Goal: Complete application form

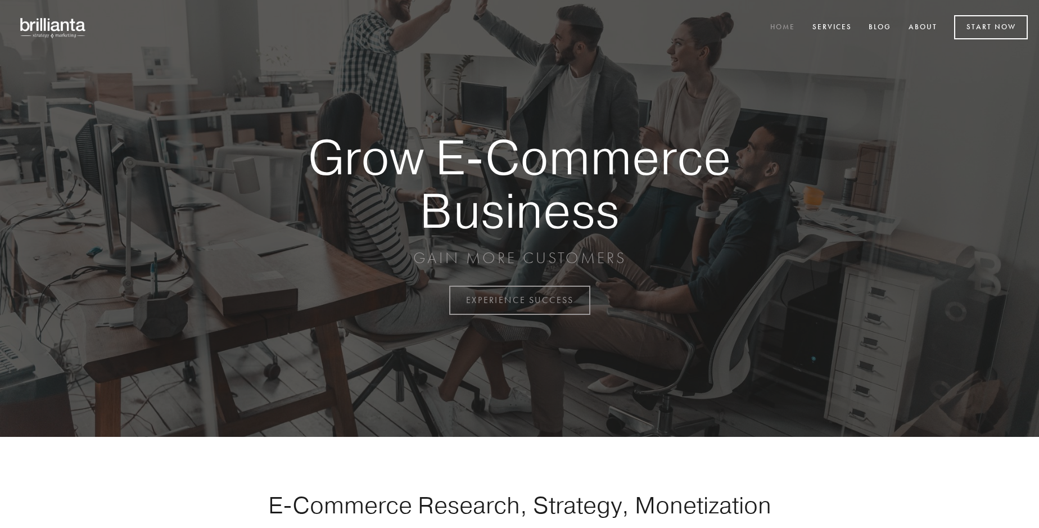
scroll to position [2946, 0]
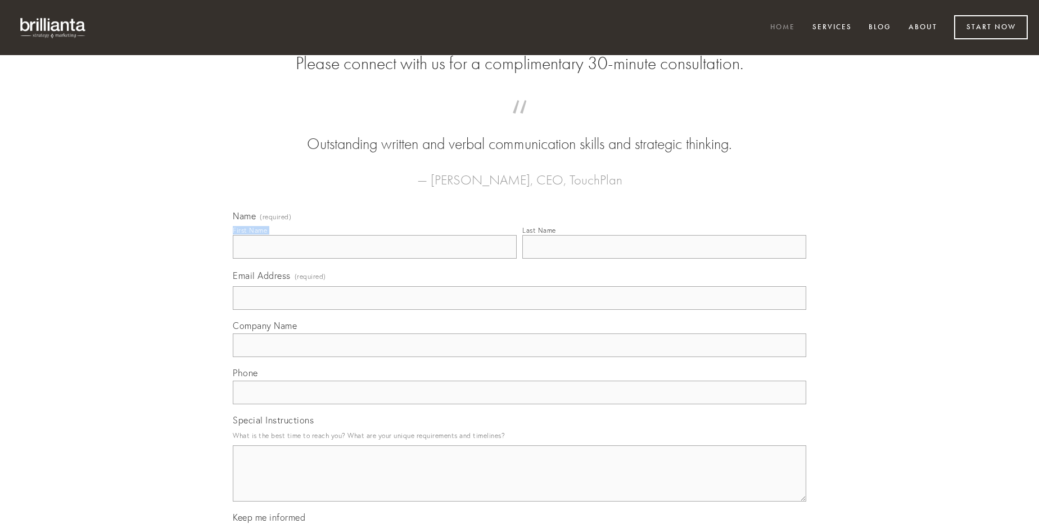
type input "[PERSON_NAME]"
click at [664, 259] on input "Last Name" at bounding box center [664, 247] width 284 height 24
type input "[PERSON_NAME]"
click at [519, 310] on input "Email Address (required)" at bounding box center [519, 298] width 573 height 24
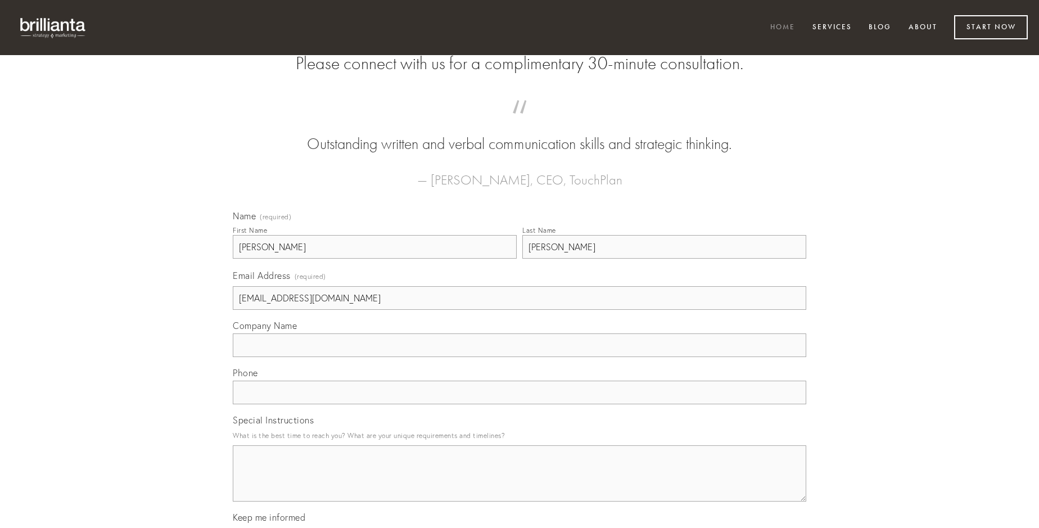
type input "[EMAIL_ADDRESS][DOMAIN_NAME]"
click at [519, 357] on input "Company Name" at bounding box center [519, 345] width 573 height 24
type input "vitae"
click at [519, 404] on input "text" at bounding box center [519, 392] width 573 height 24
click at [519, 483] on textarea "Special Instructions" at bounding box center [519, 473] width 573 height 56
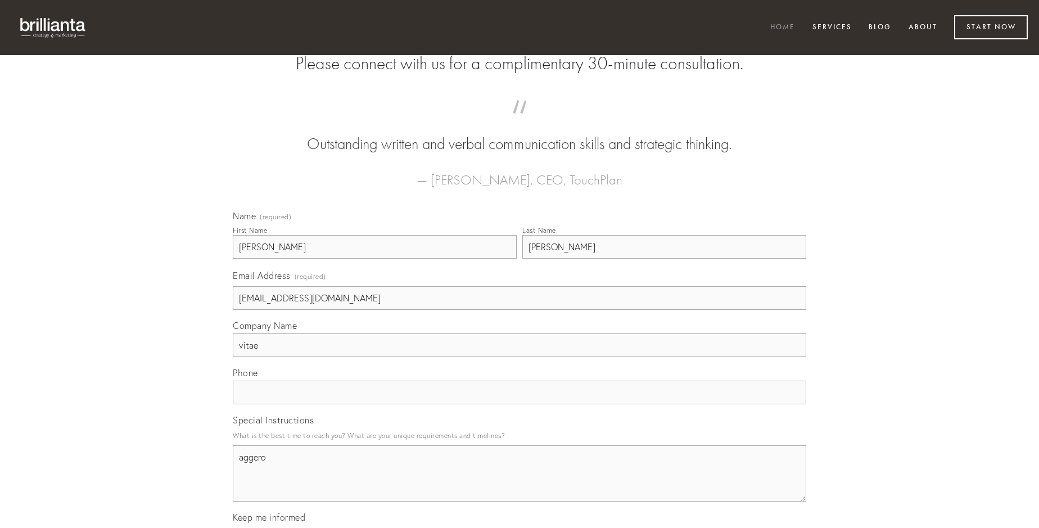
type textarea "aggero"
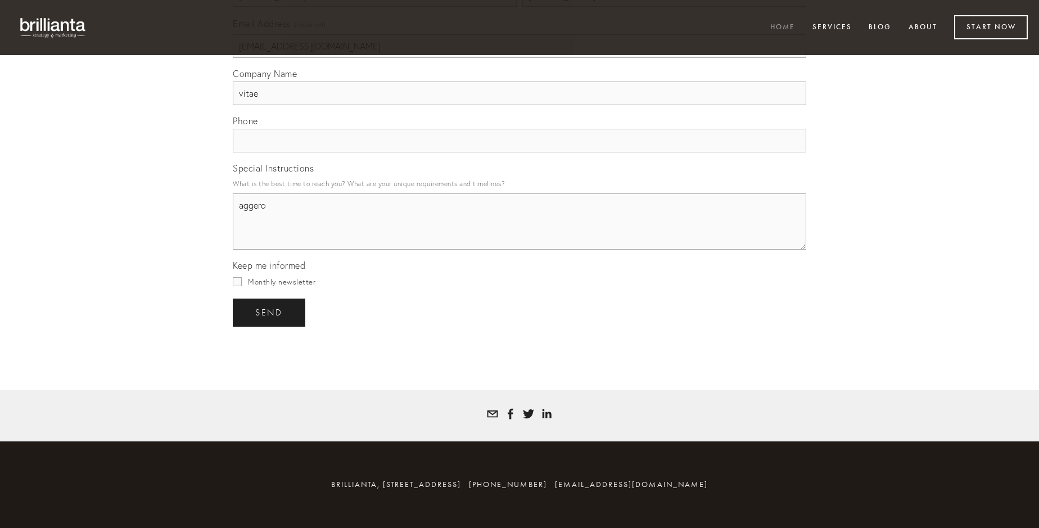
click at [270, 312] on span "send" at bounding box center [269, 312] width 28 height 10
